Goal: Transaction & Acquisition: Download file/media

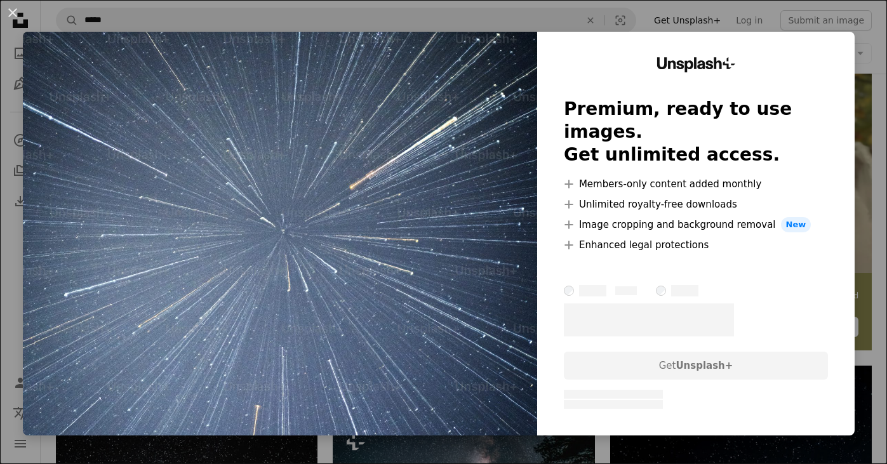
scroll to position [306, 0]
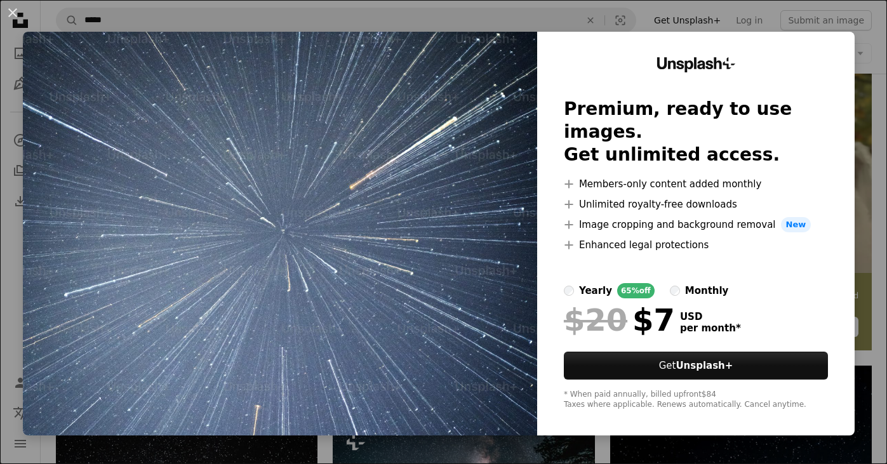
click at [767, 34] on div "Unsplash+ Premium, ready to use images. Get unlimited access. A plus sign Membe…" at bounding box center [696, 234] width 318 height 404
click at [756, 19] on div "An X shape Unsplash+ Premium, ready to use images. Get unlimited access. A plus…" at bounding box center [443, 232] width 887 height 464
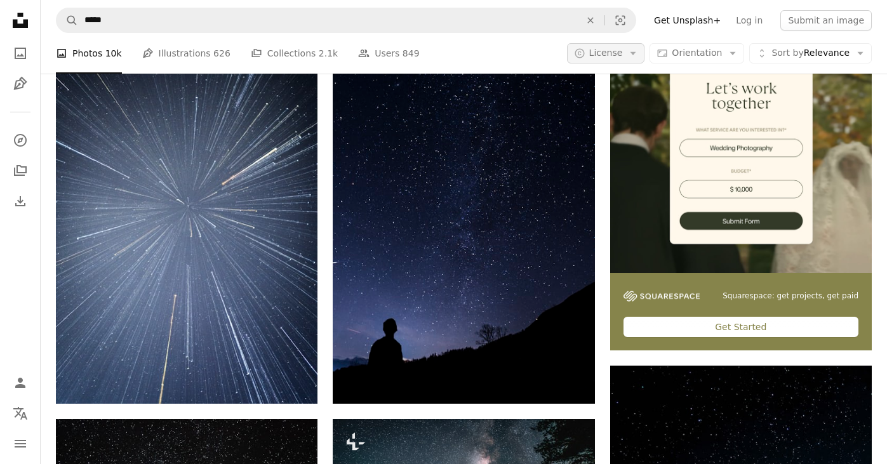
click at [618, 57] on span "License" at bounding box center [606, 53] width 34 height 10
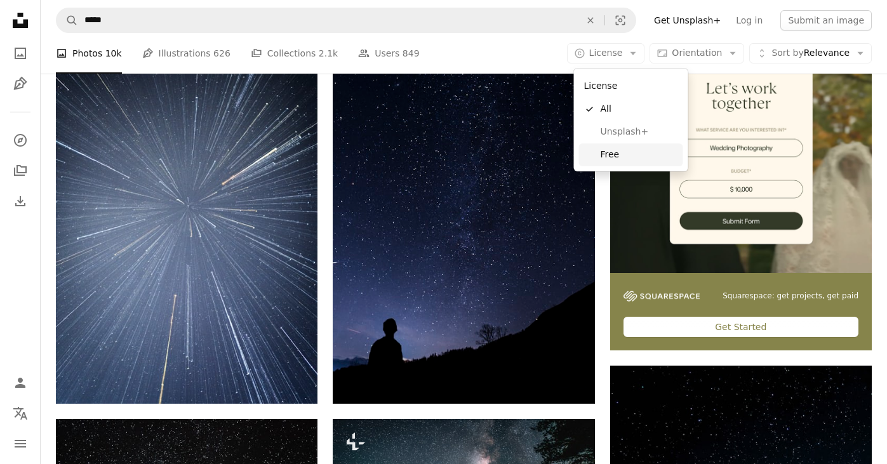
click at [615, 152] on span "Free" at bounding box center [639, 155] width 77 height 13
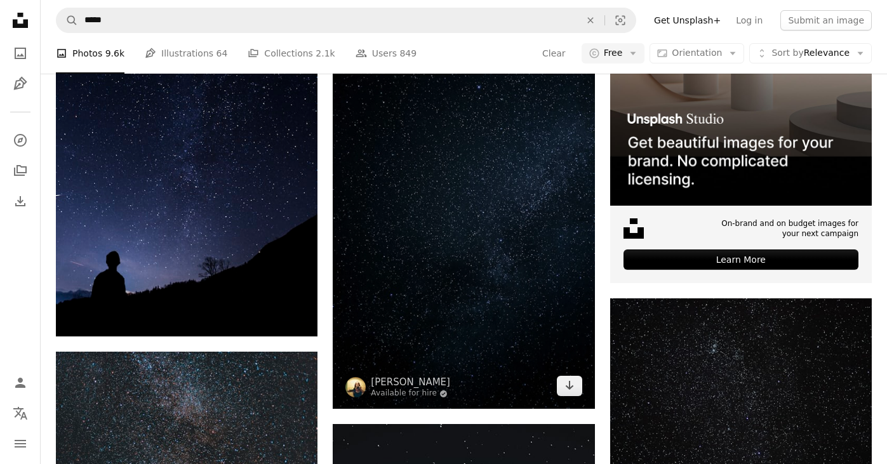
scroll to position [392, 0]
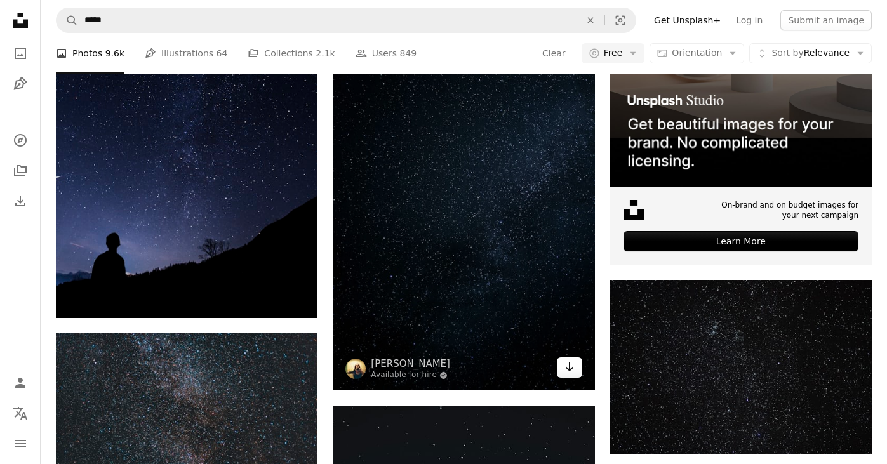
click at [565, 370] on icon "Arrow pointing down" at bounding box center [570, 366] width 10 height 15
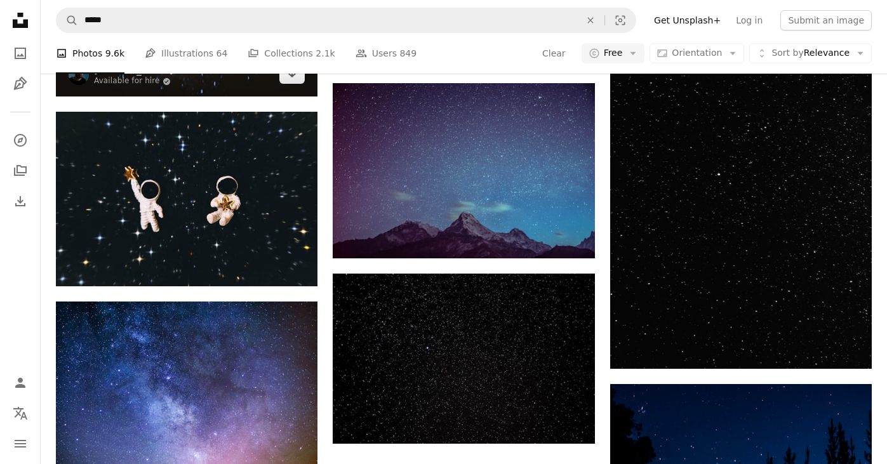
scroll to position [1723, 0]
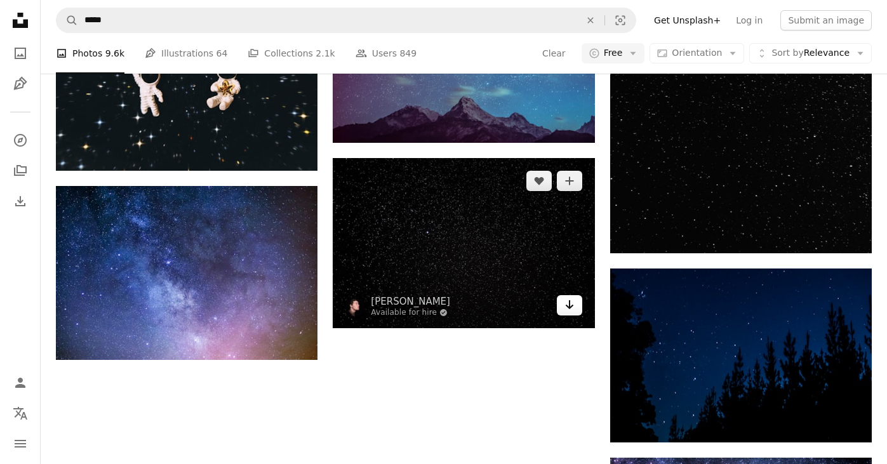
click at [572, 311] on icon "Arrow pointing down" at bounding box center [570, 304] width 10 height 15
